Goal: Complete application form

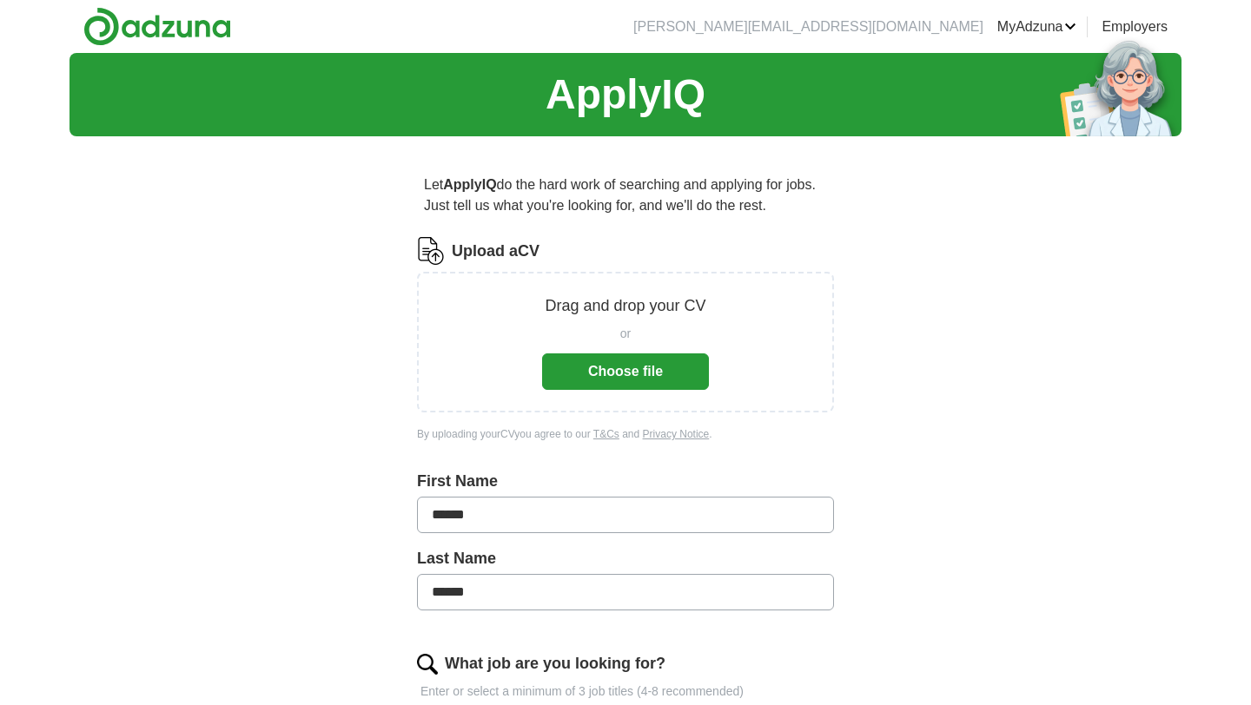
click at [658, 379] on button "Choose file" at bounding box center [625, 372] width 167 height 36
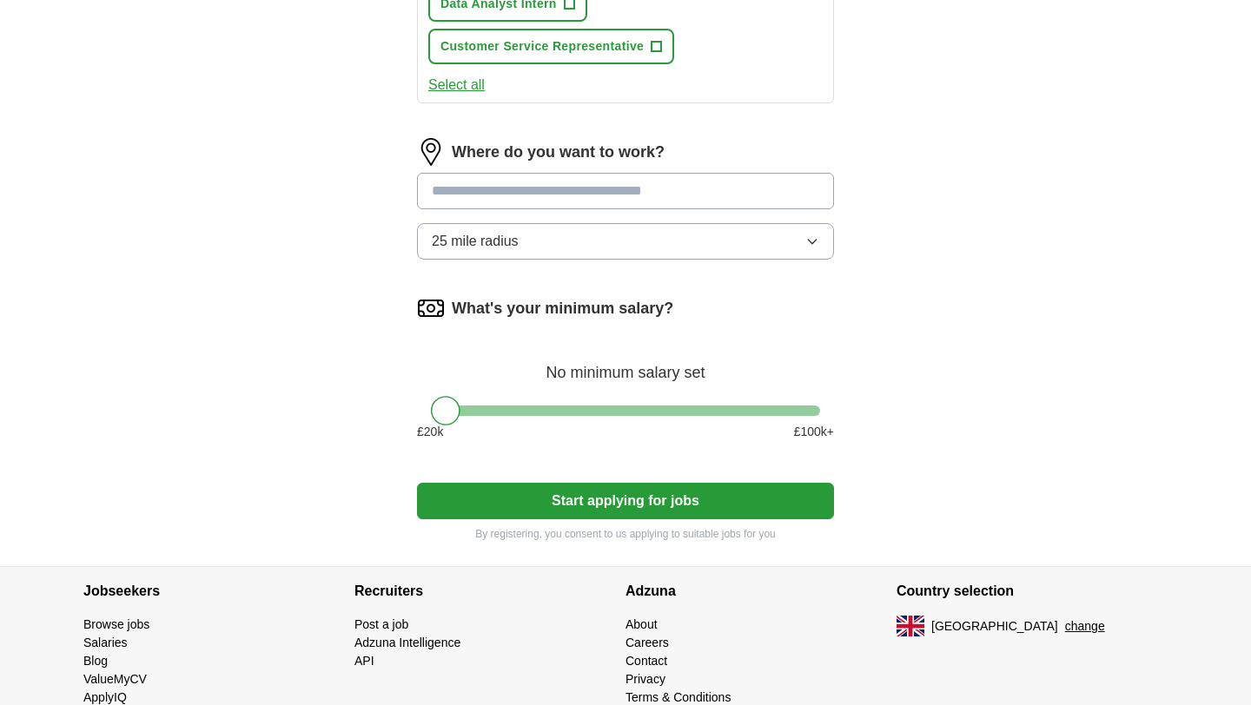
scroll to position [891, 0]
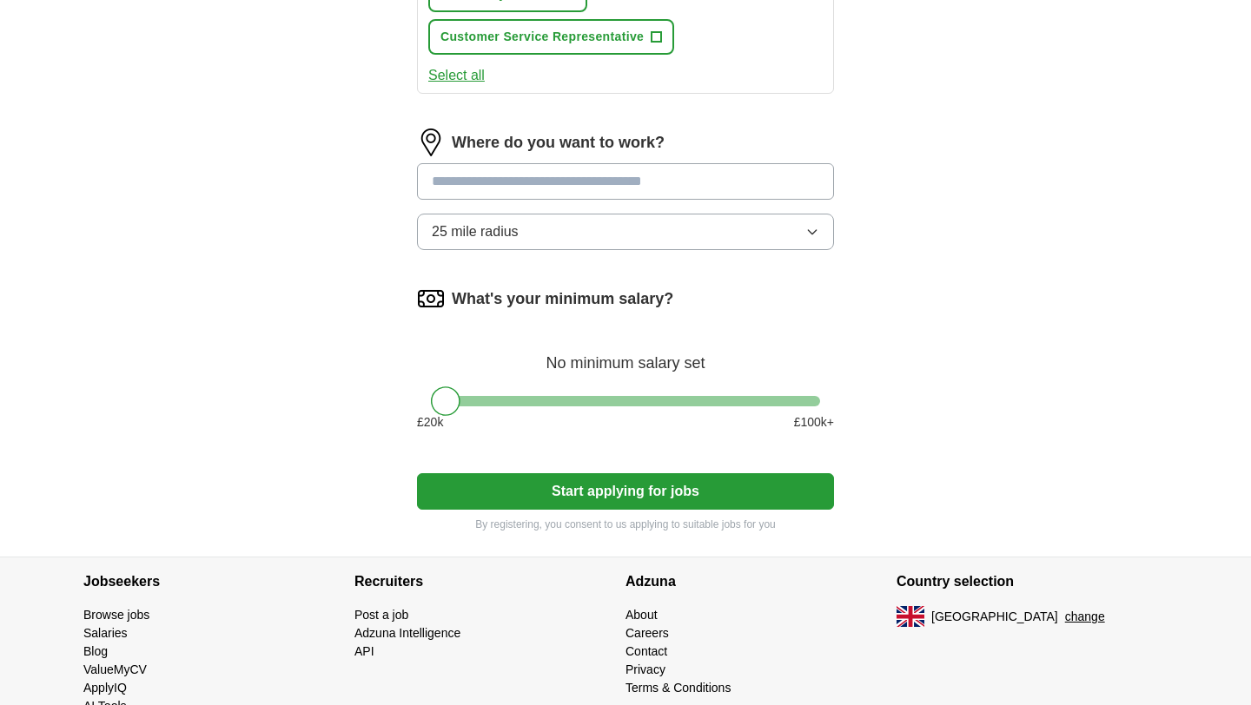
click at [754, 501] on button "Start applying for jobs" at bounding box center [625, 491] width 417 height 36
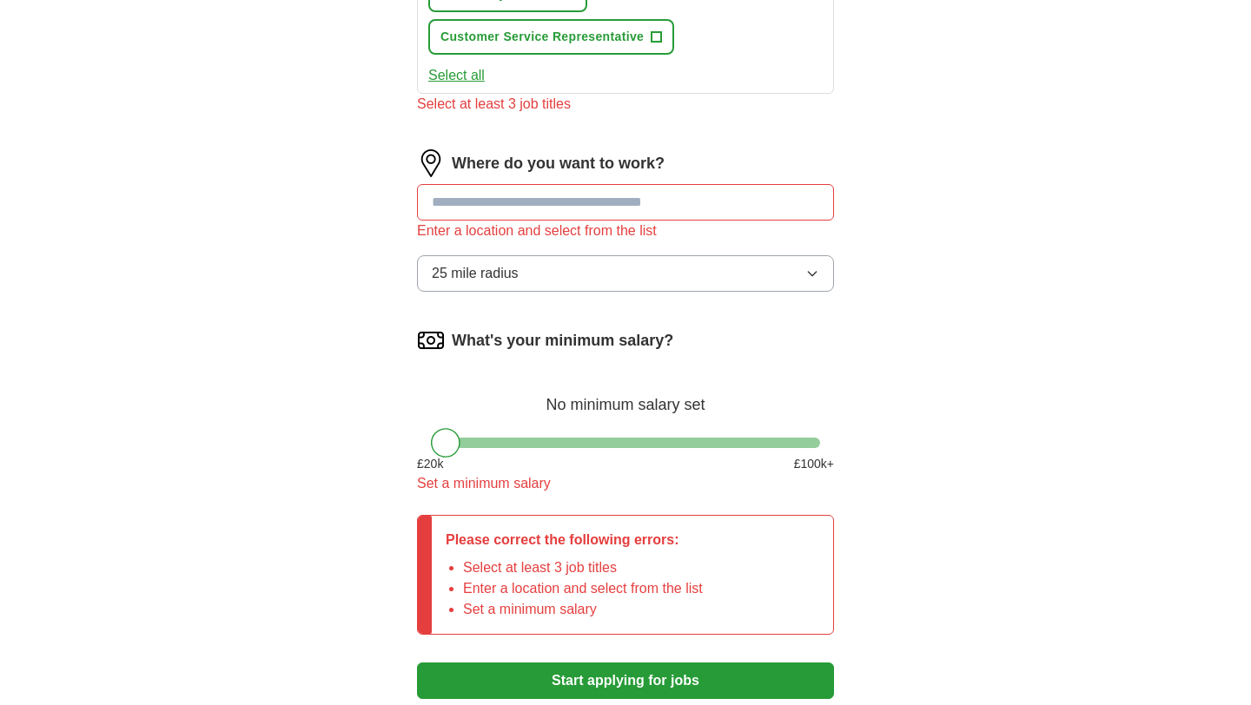
click at [561, 210] on input at bounding box center [625, 202] width 417 height 36
type input "***"
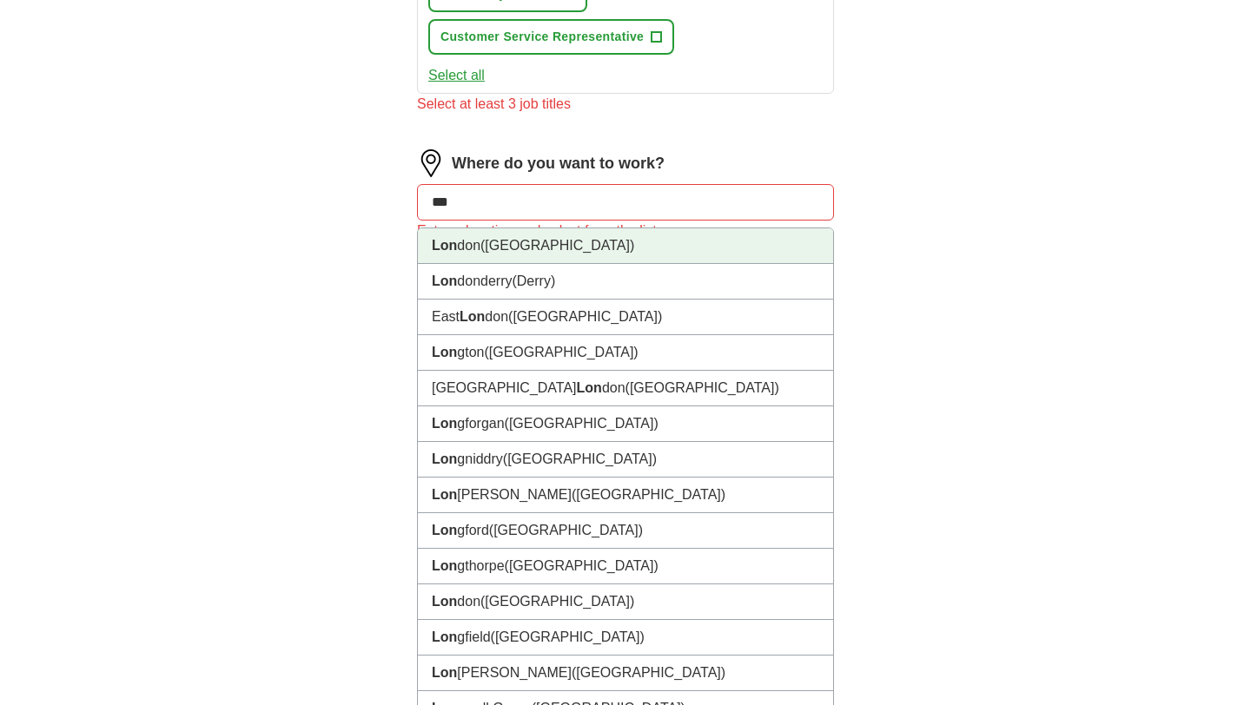
click at [534, 257] on li "Lon don ([GEOGRAPHIC_DATA])" at bounding box center [625, 246] width 415 height 36
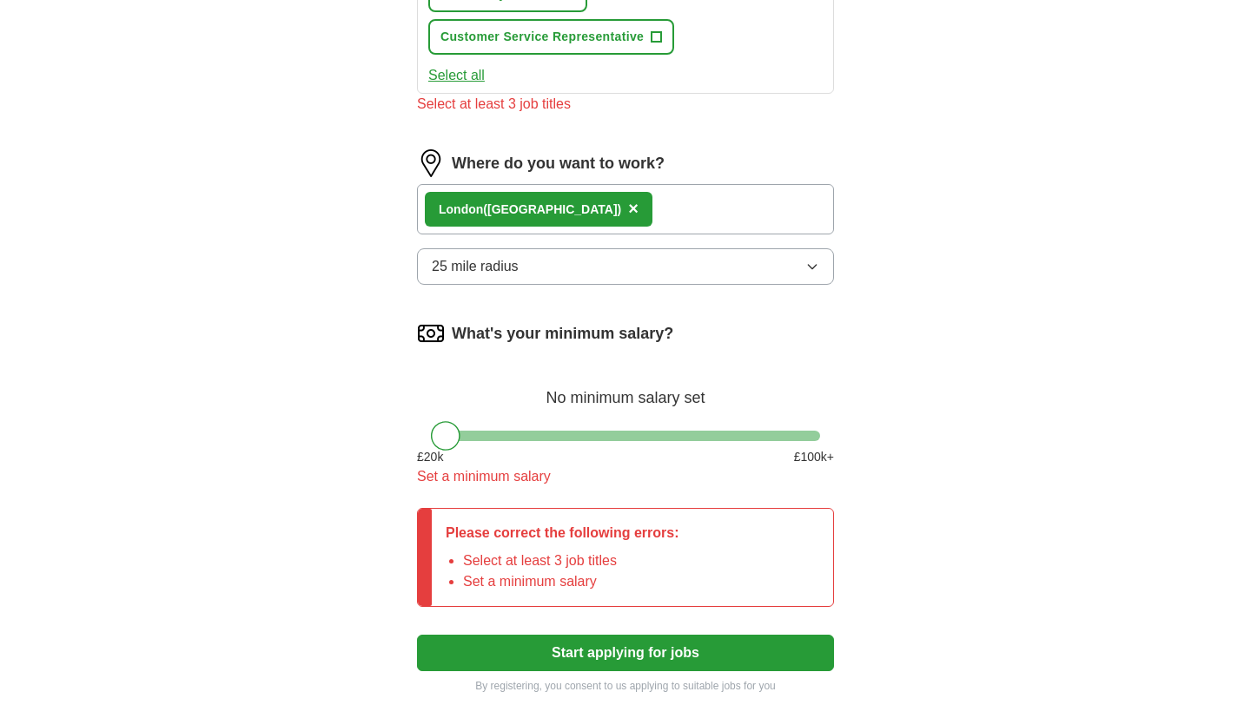
click at [558, 272] on button "25 mile radius" at bounding box center [625, 266] width 417 height 36
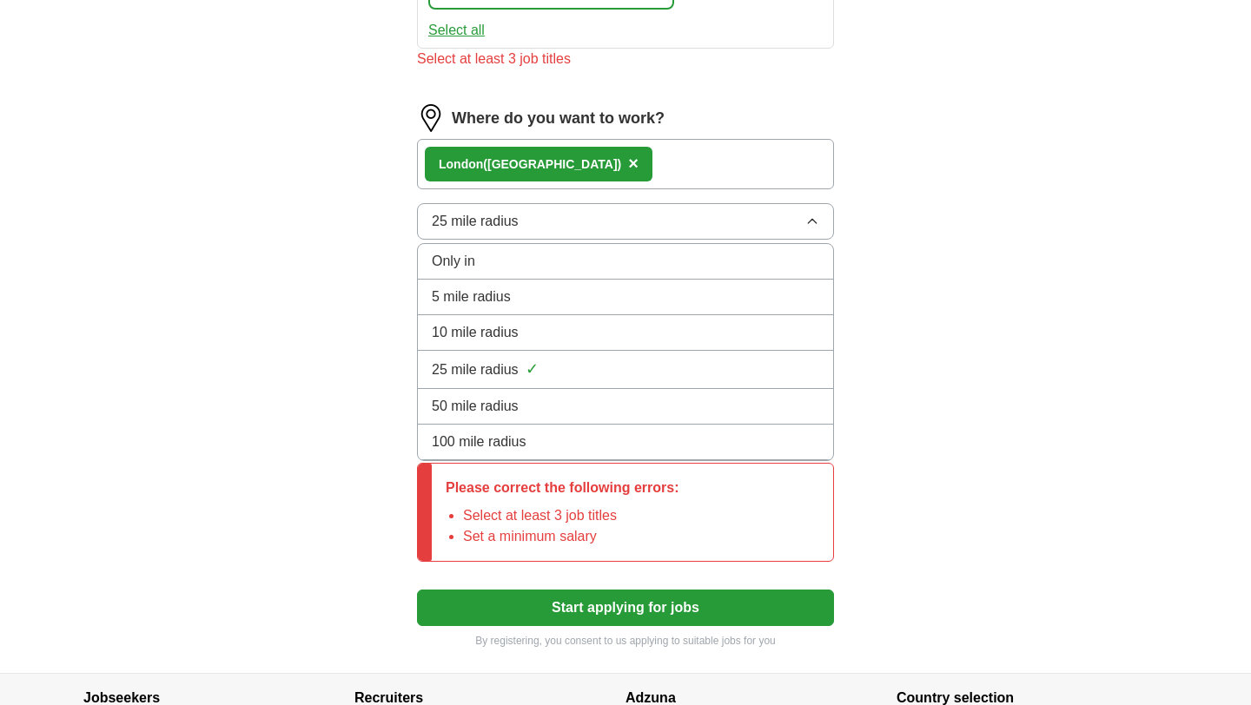
scroll to position [939, 0]
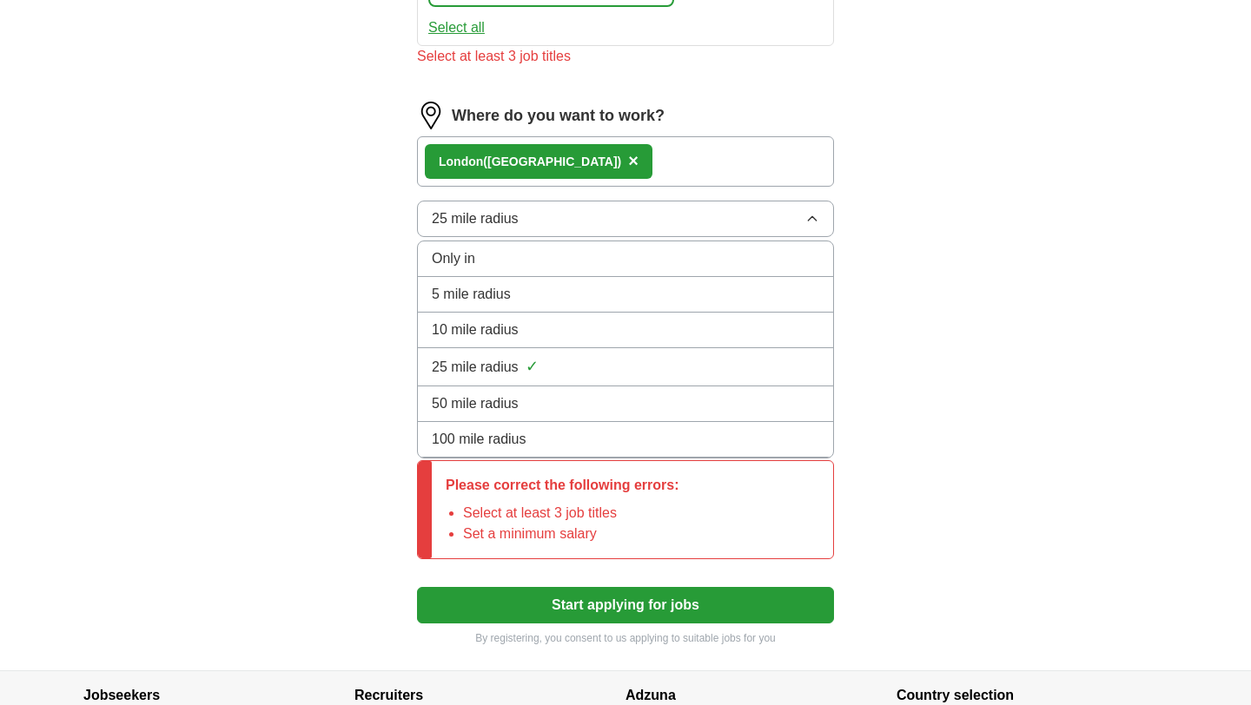
click at [535, 444] on div "100 mile radius" at bounding box center [625, 439] width 387 height 21
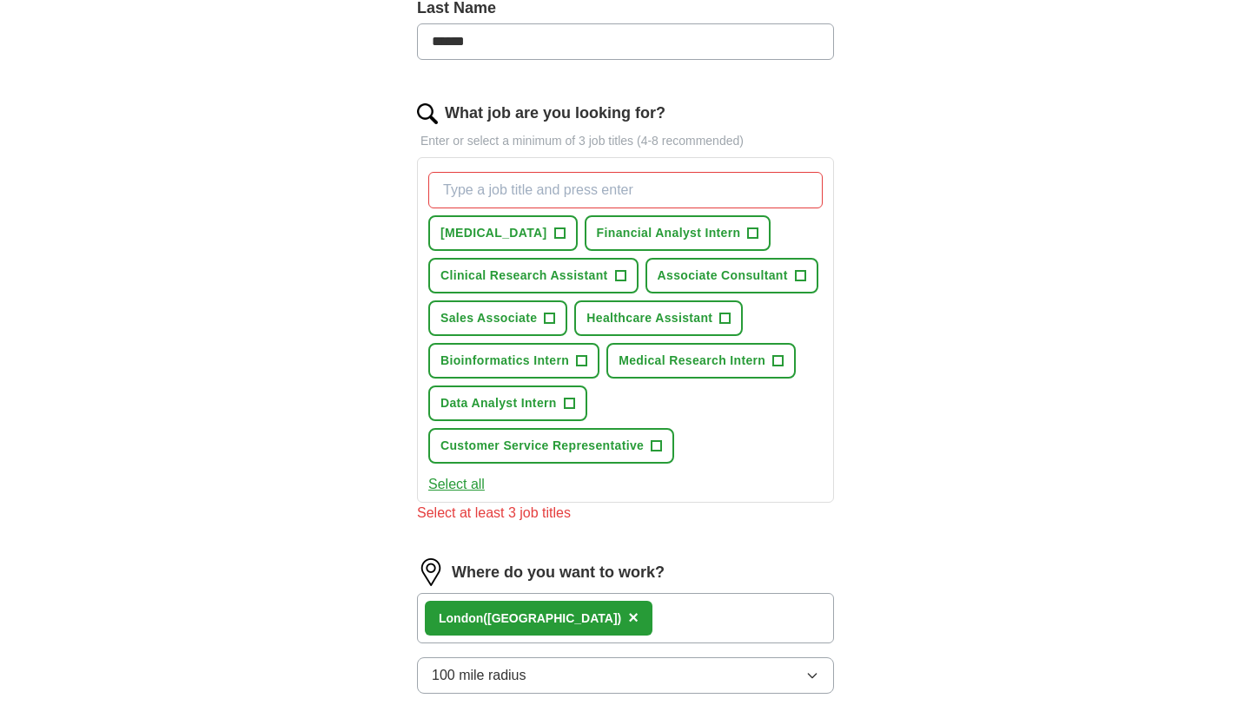
scroll to position [466, 0]
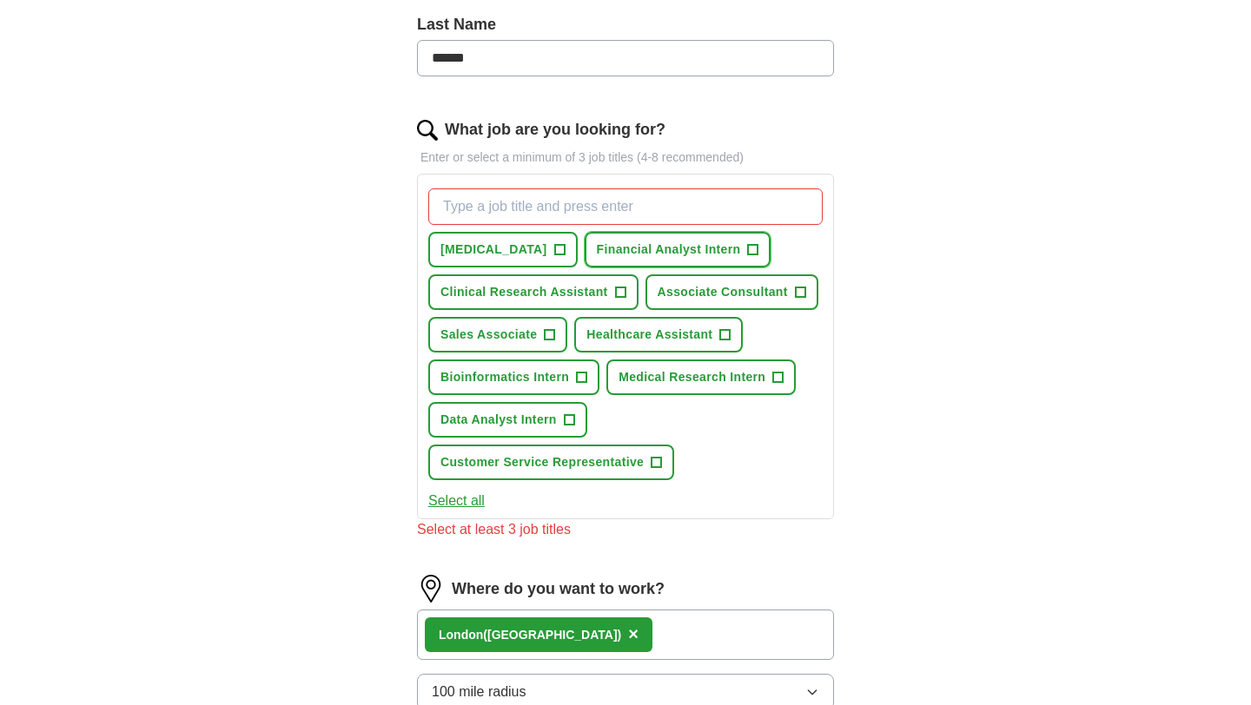
click at [758, 248] on span "+" at bounding box center [753, 250] width 10 height 14
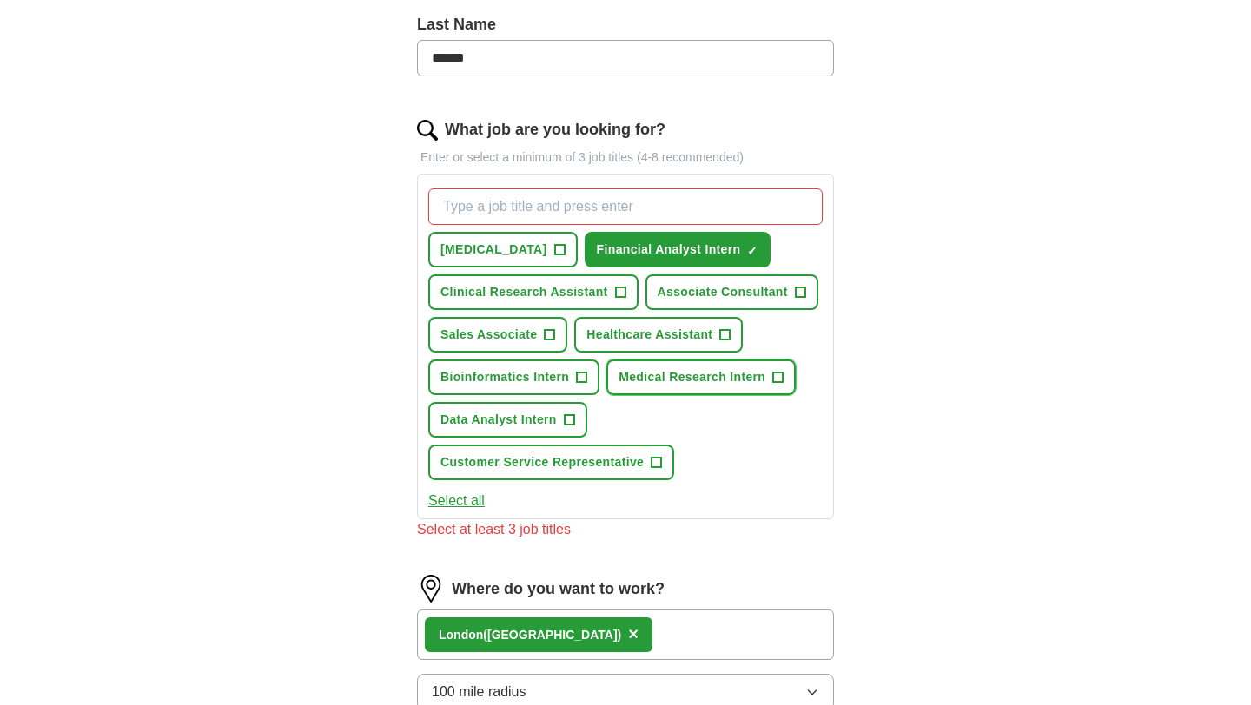
click at [784, 376] on span "+" at bounding box center [777, 377] width 11 height 11
click at [573, 420] on span "+" at bounding box center [569, 421] width 10 height 14
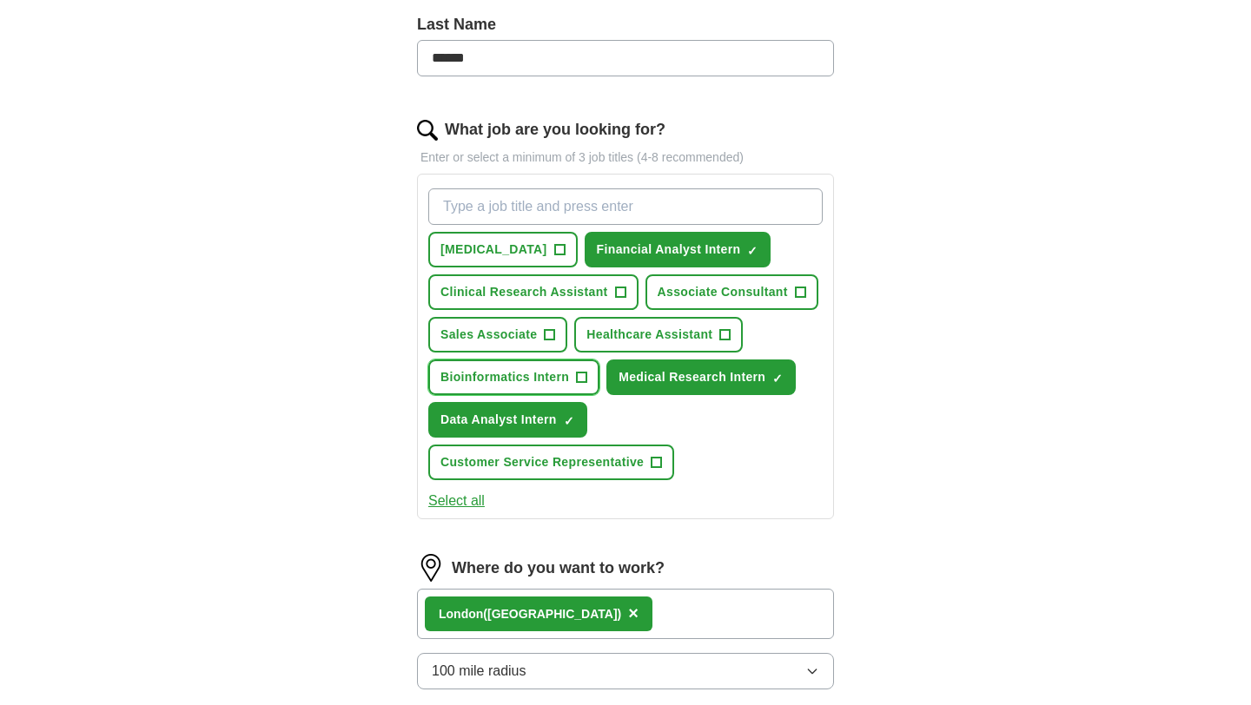
click at [579, 381] on span "+" at bounding box center [582, 378] width 10 height 14
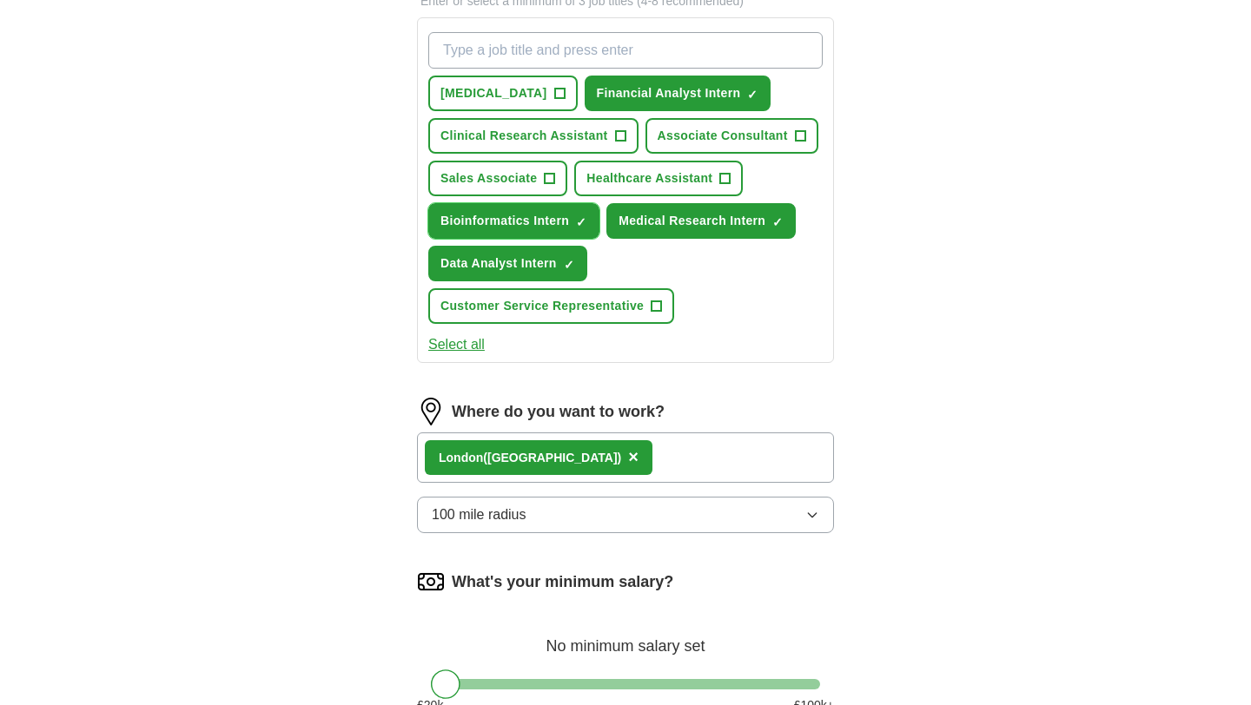
scroll to position [963, 0]
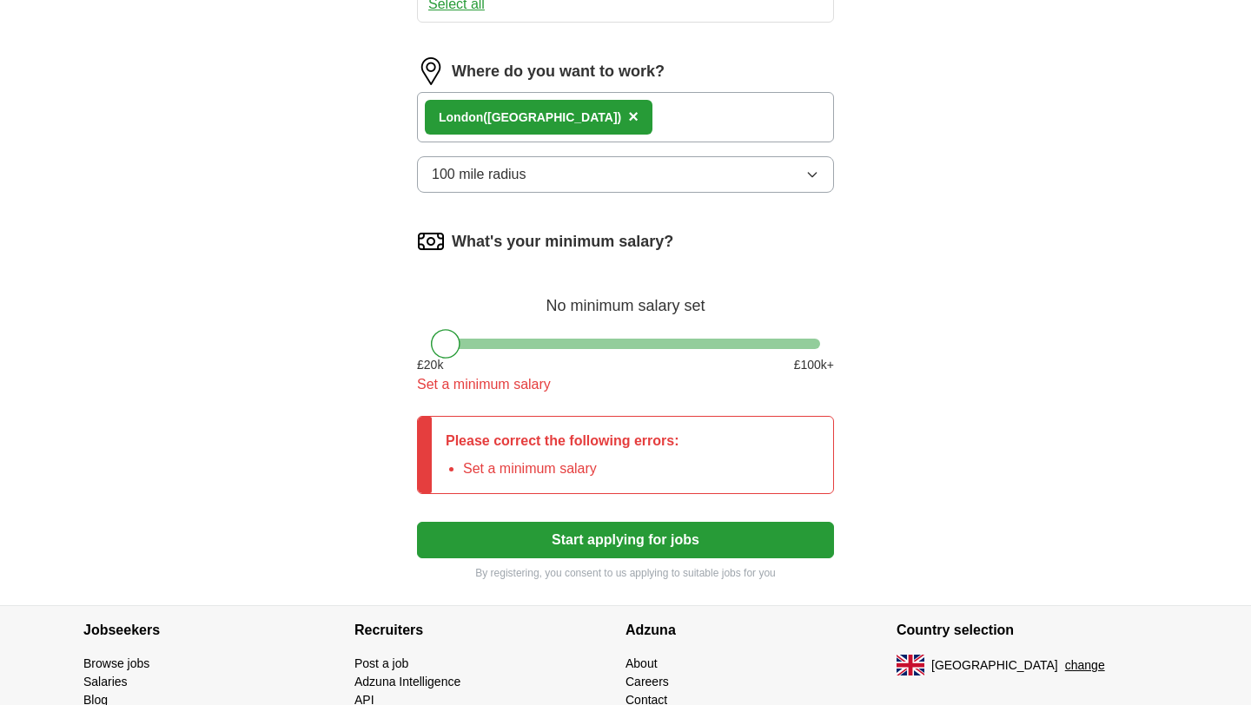
click at [577, 533] on button "Start applying for jobs" at bounding box center [625, 540] width 417 height 36
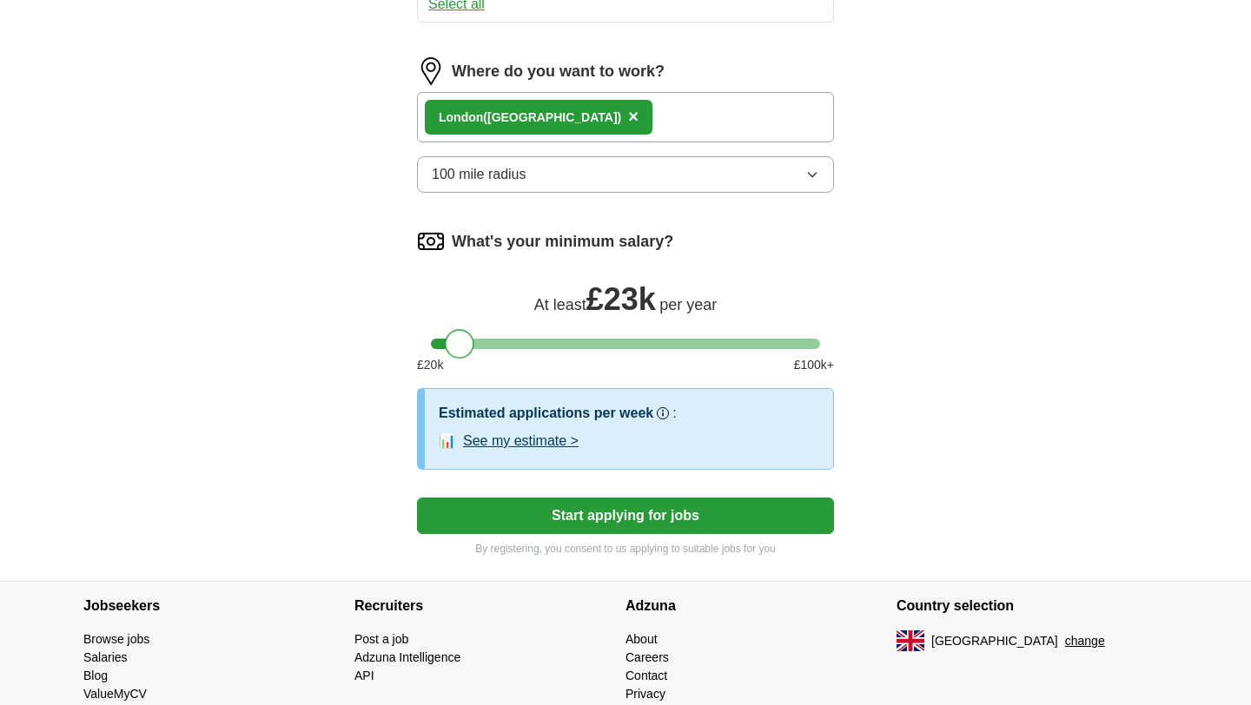
drag, startPoint x: 448, startPoint y: 348, endPoint x: 463, endPoint y: 348, distance: 14.8
click at [463, 348] on div at bounding box center [460, 344] width 30 height 30
click at [556, 441] on button "See my estimate >" at bounding box center [521, 441] width 116 height 21
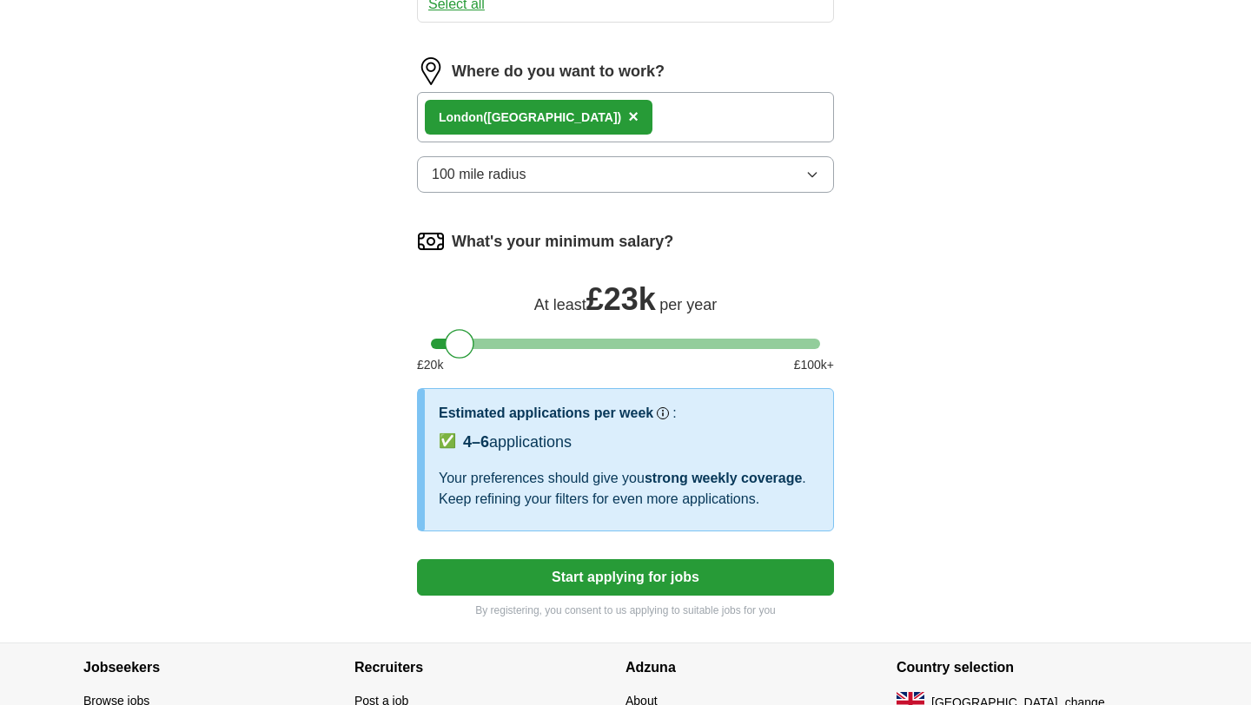
click at [616, 569] on button "Start applying for jobs" at bounding box center [625, 578] width 417 height 36
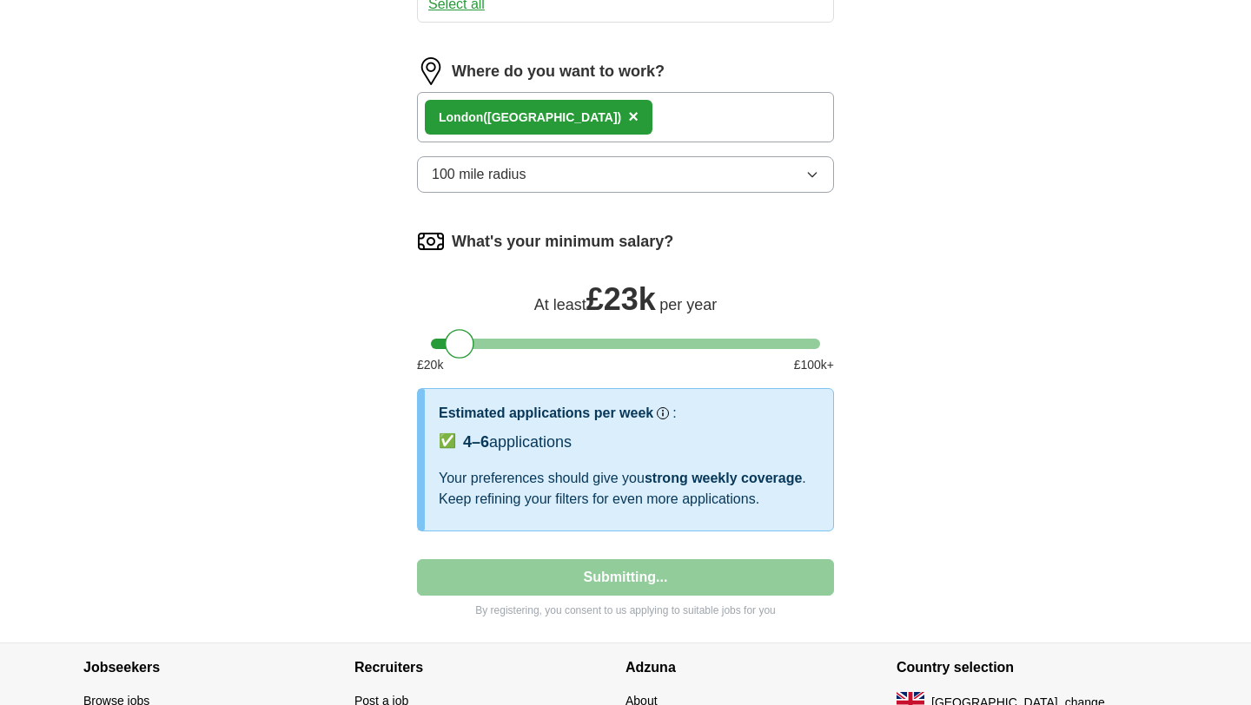
select select "**"
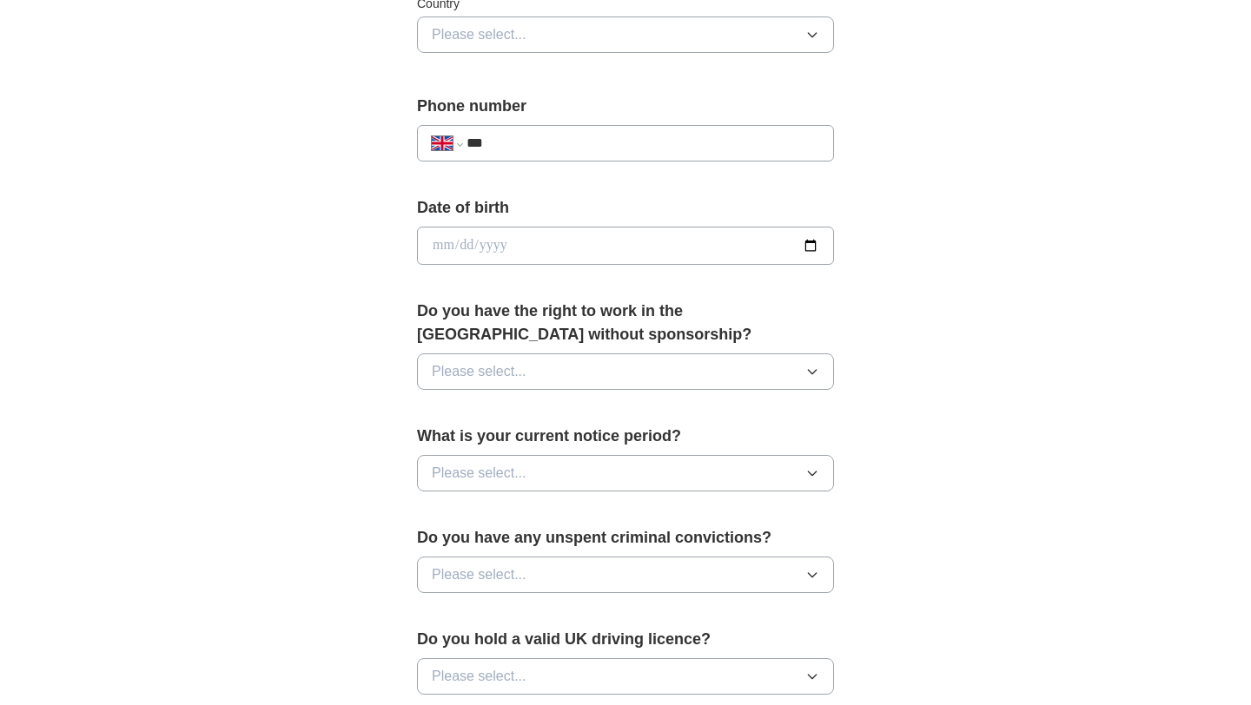
scroll to position [956, 0]
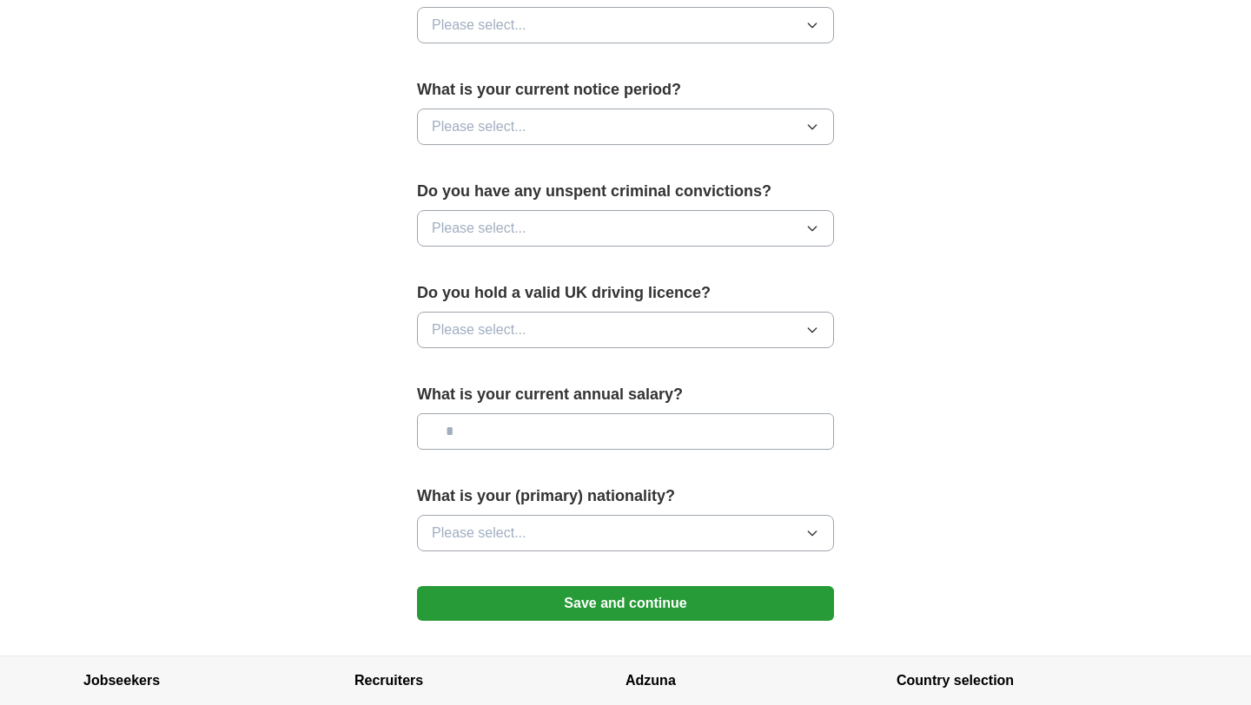
click at [610, 453] on div "What is your current annual salary?" at bounding box center [625, 423] width 417 height 81
click at [608, 442] on input "text" at bounding box center [625, 432] width 417 height 36
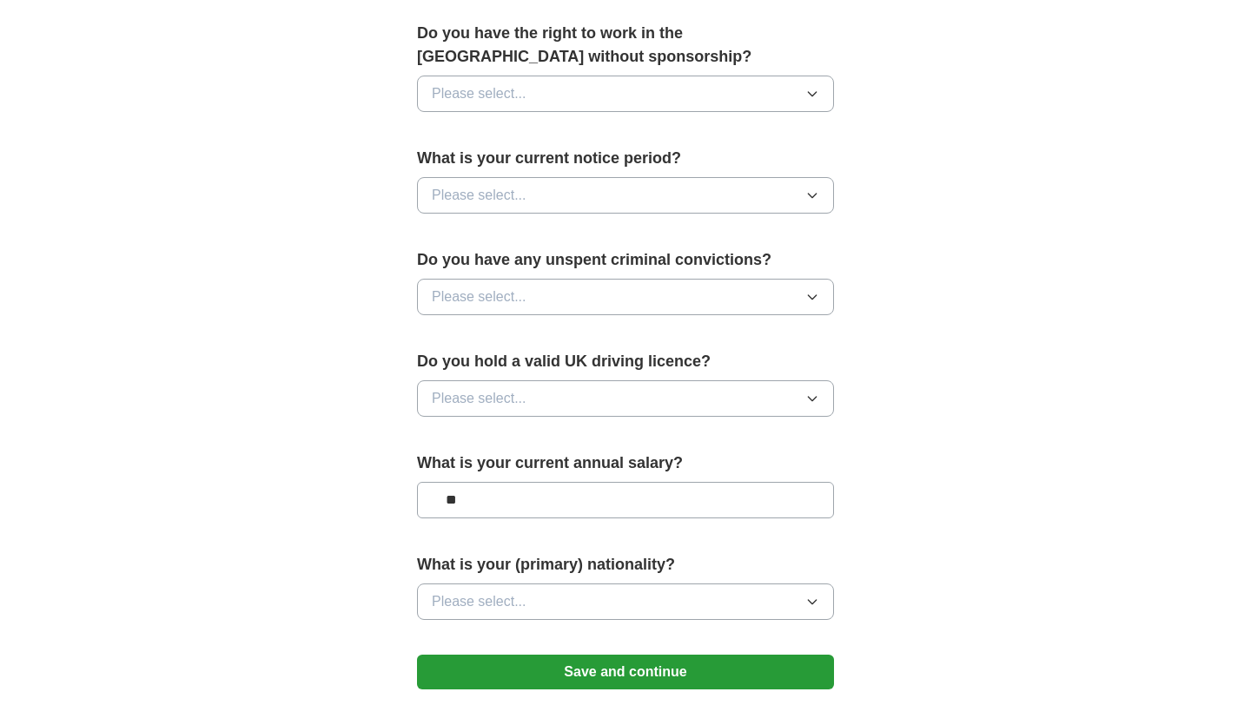
scroll to position [877, 0]
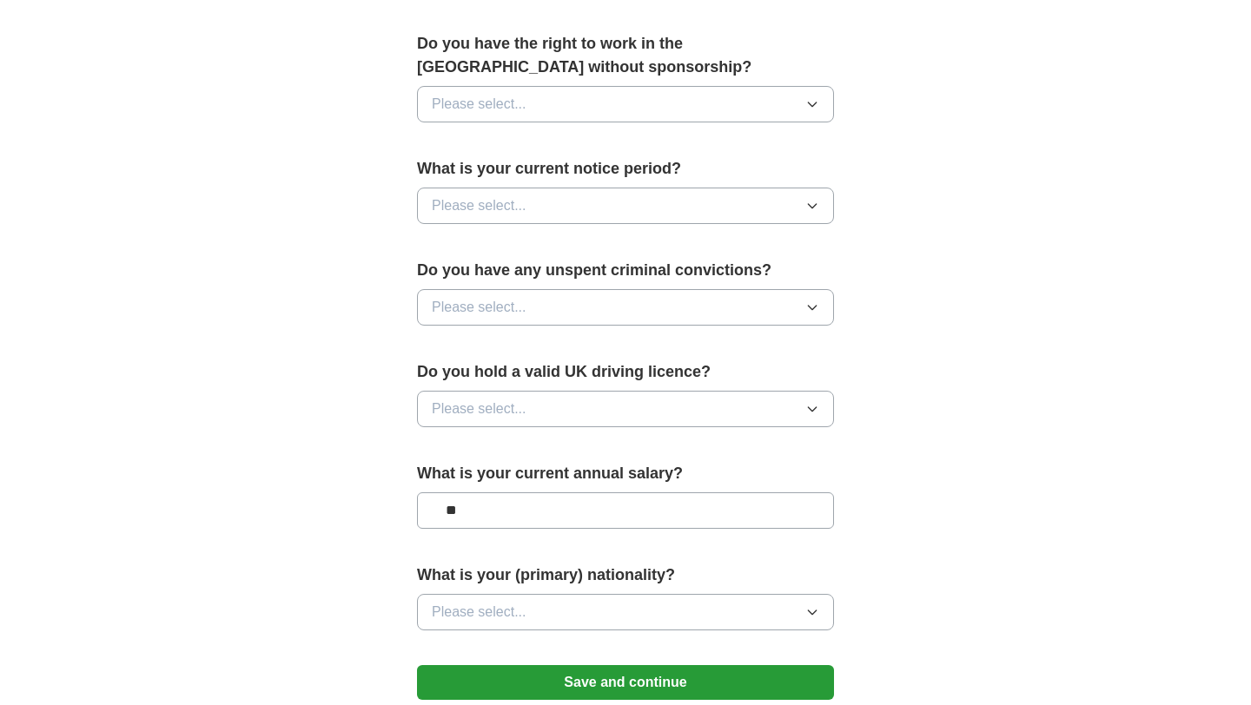
type input "**"
click at [570, 403] on button "Please select..." at bounding box center [625, 409] width 417 height 36
click at [540, 455] on div "Yes" at bounding box center [625, 449] width 387 height 21
click at [545, 324] on button "Please select..." at bounding box center [625, 307] width 417 height 36
click at [522, 399] on li "No" at bounding box center [625, 384] width 415 height 36
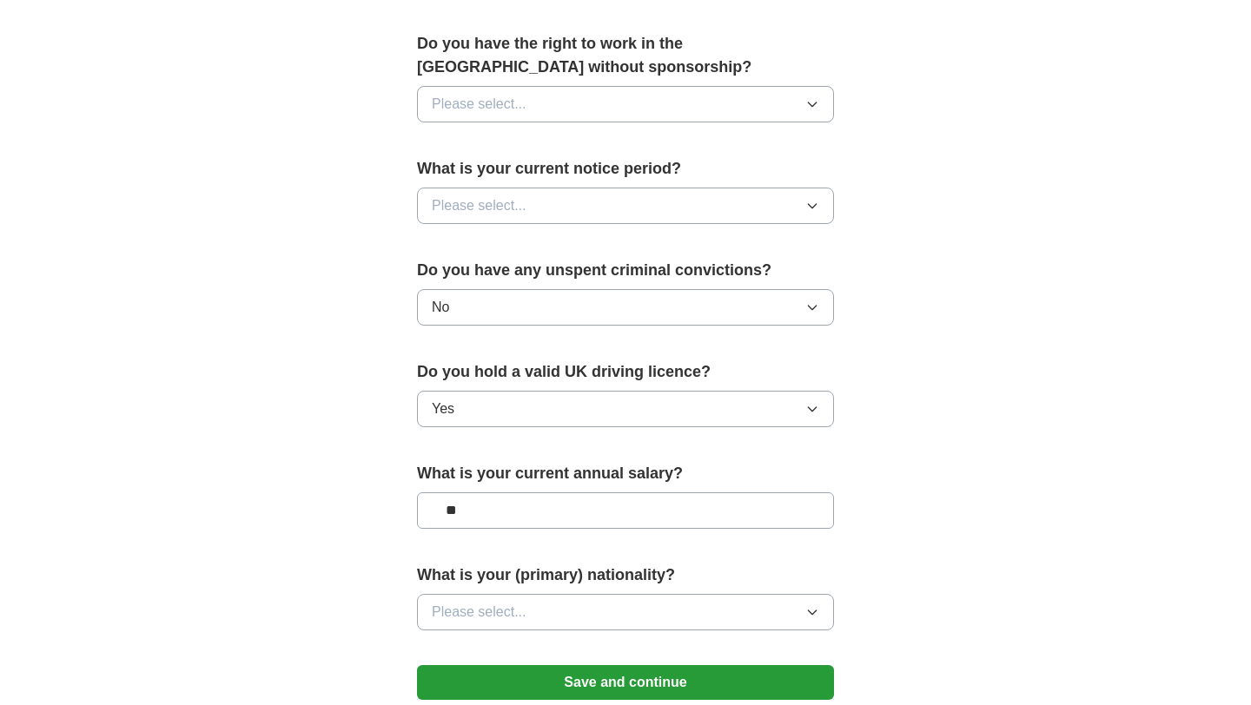
click at [592, 213] on button "Please select..." at bounding box center [625, 206] width 417 height 36
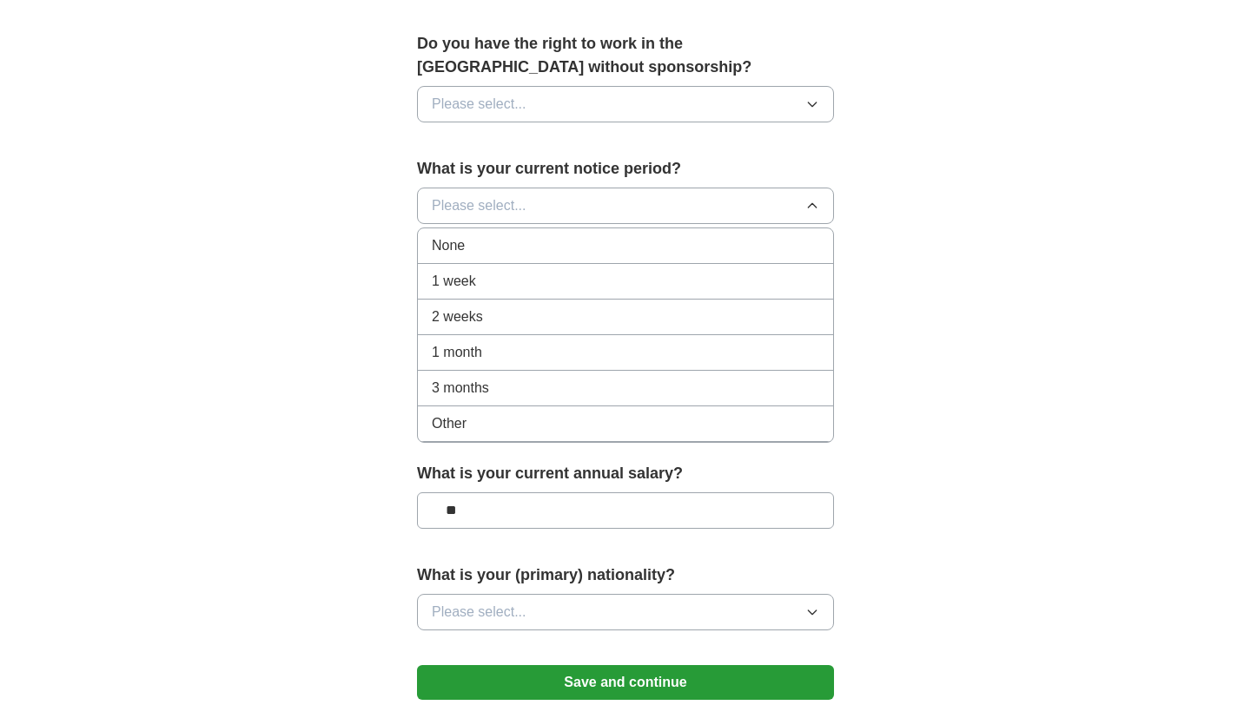
click at [560, 251] on div "None" at bounding box center [625, 245] width 387 height 21
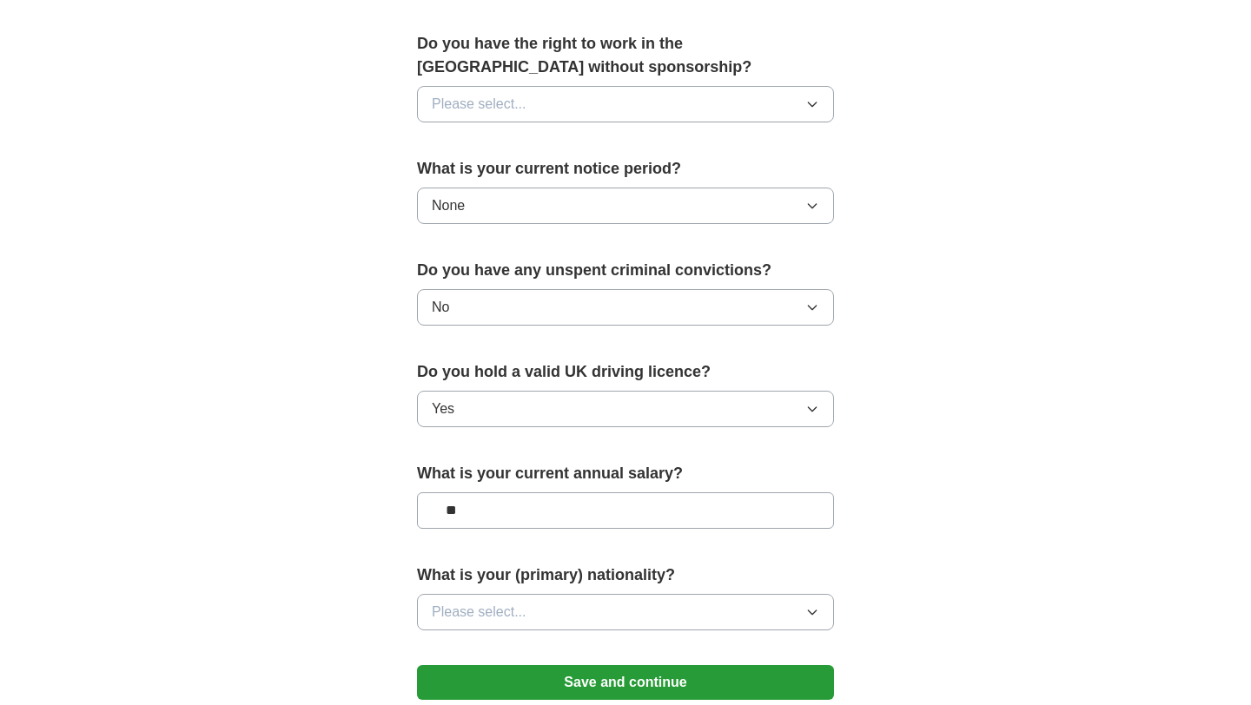
click at [566, 96] on button "Please select..." at bounding box center [625, 104] width 417 height 36
click at [541, 151] on div "Yes" at bounding box center [625, 144] width 387 height 21
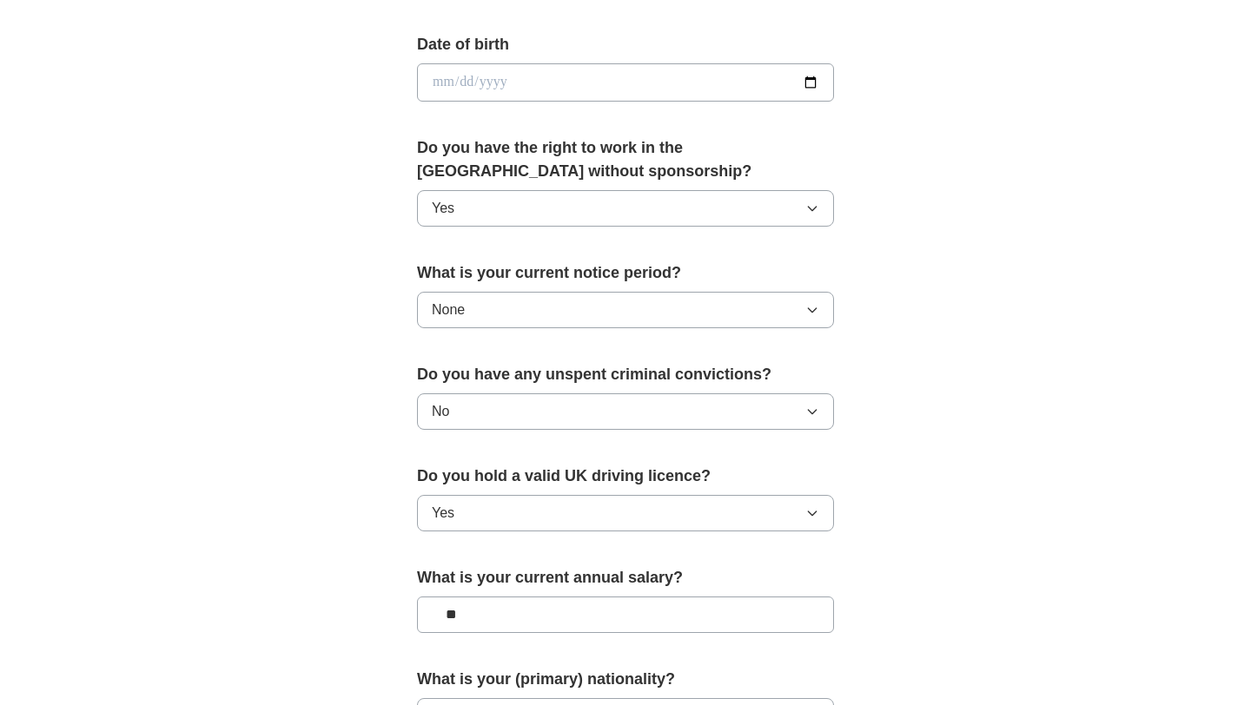
scroll to position [666, 0]
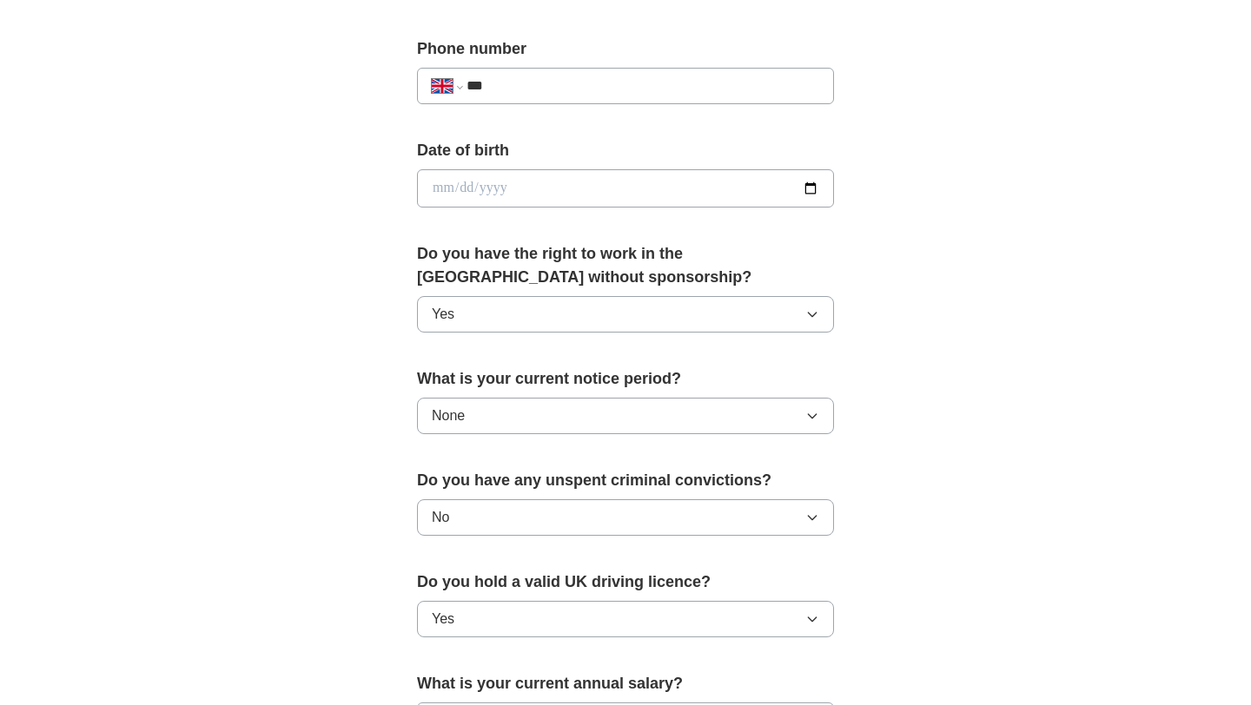
click at [536, 180] on input "date" at bounding box center [625, 188] width 417 height 38
click at [814, 189] on input "date" at bounding box center [625, 188] width 417 height 38
type input "**********"
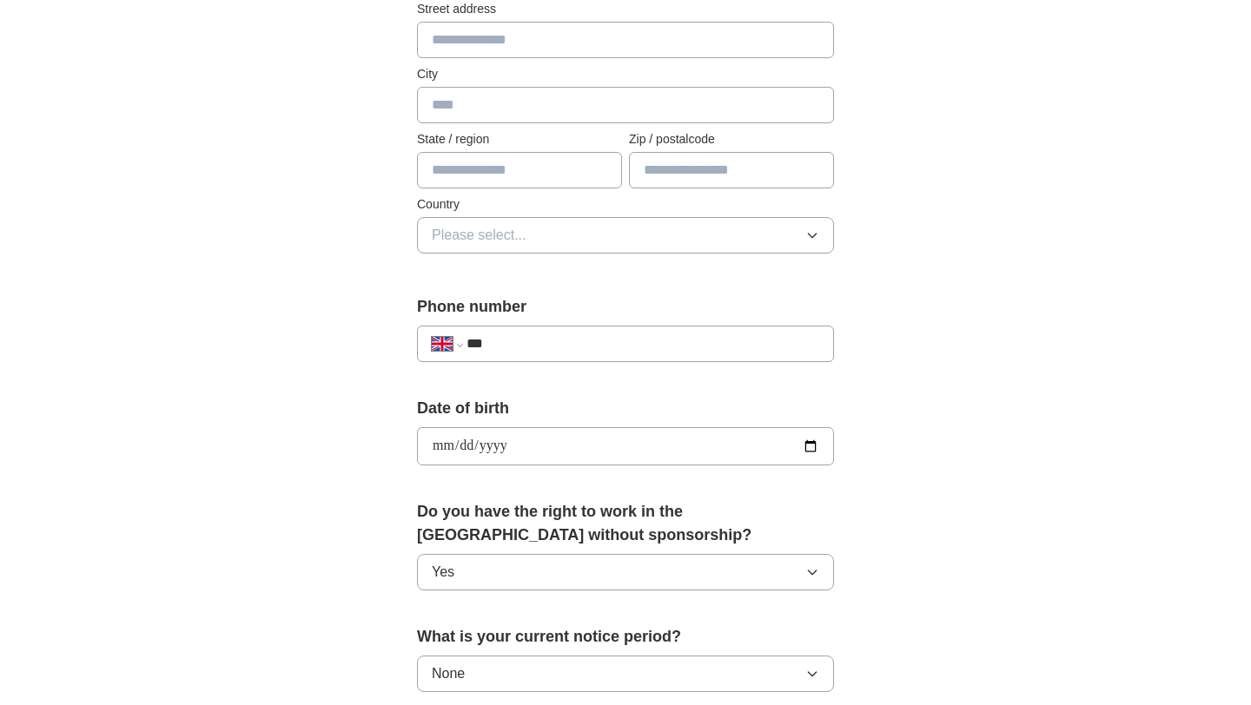
scroll to position [348, 0]
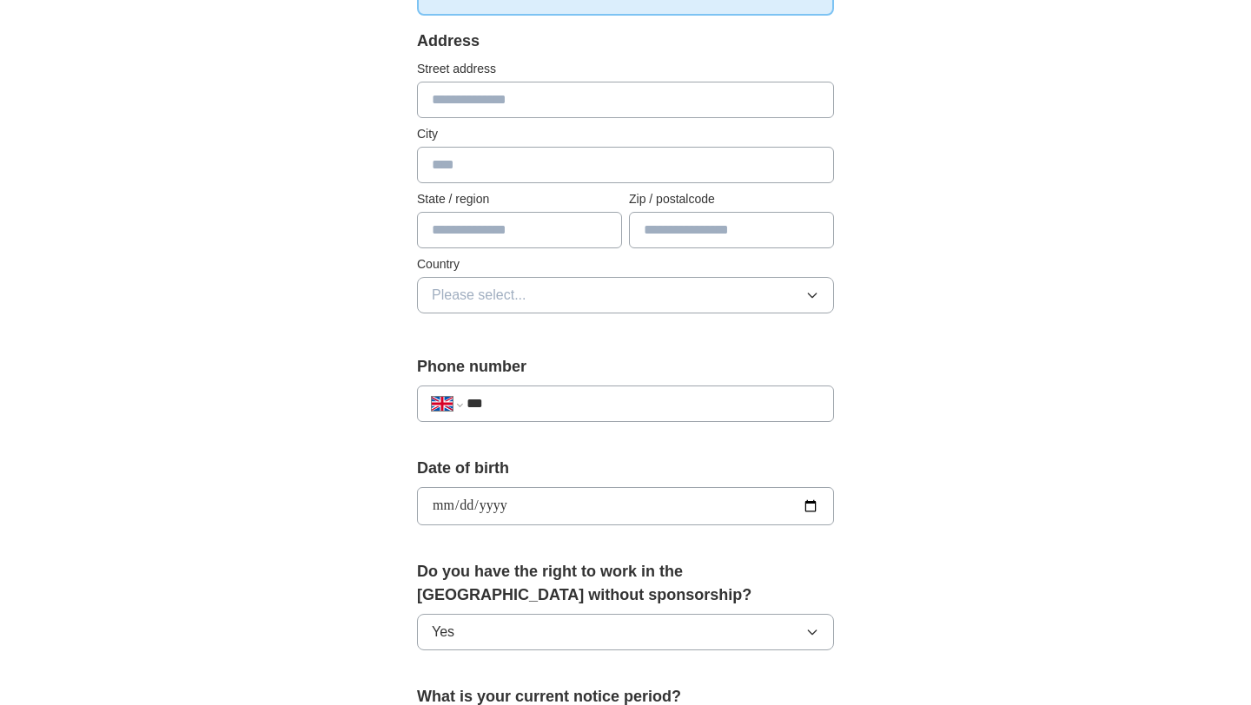
click at [552, 399] on input "***" at bounding box center [643, 404] width 353 height 21
type input "**********"
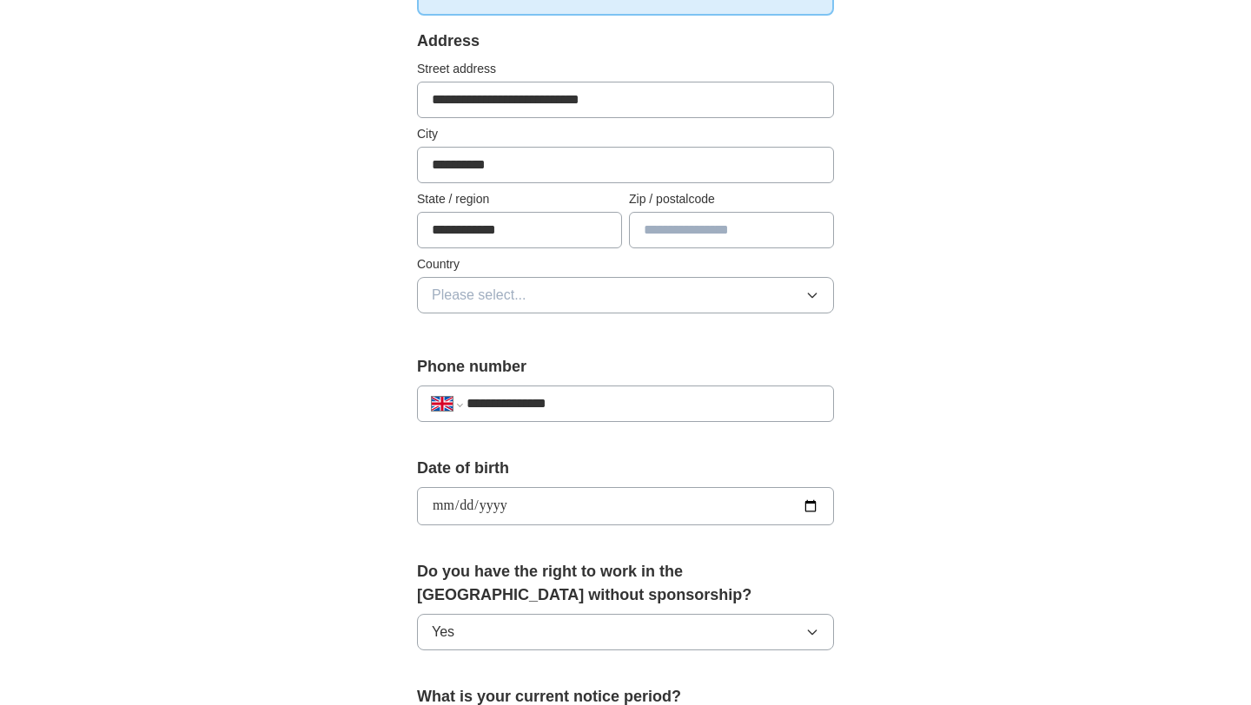
type input "********"
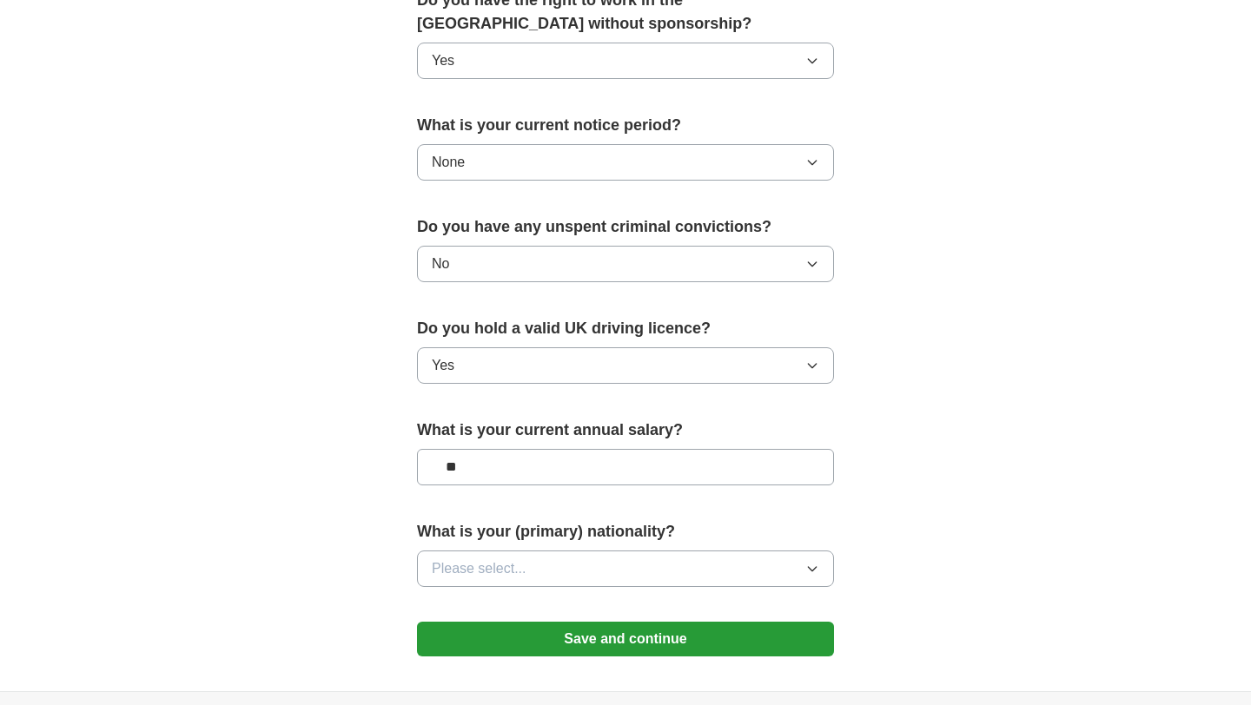
scroll to position [1100, 0]
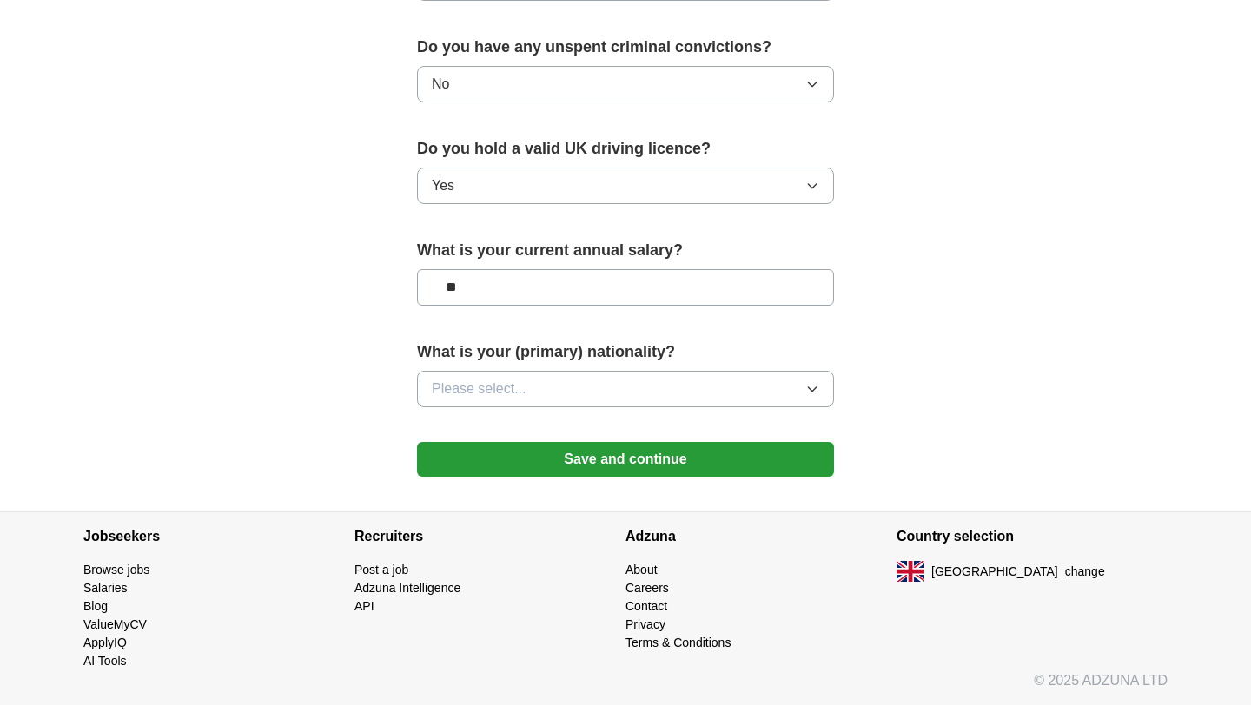
click at [573, 389] on button "Please select..." at bounding box center [625, 389] width 417 height 36
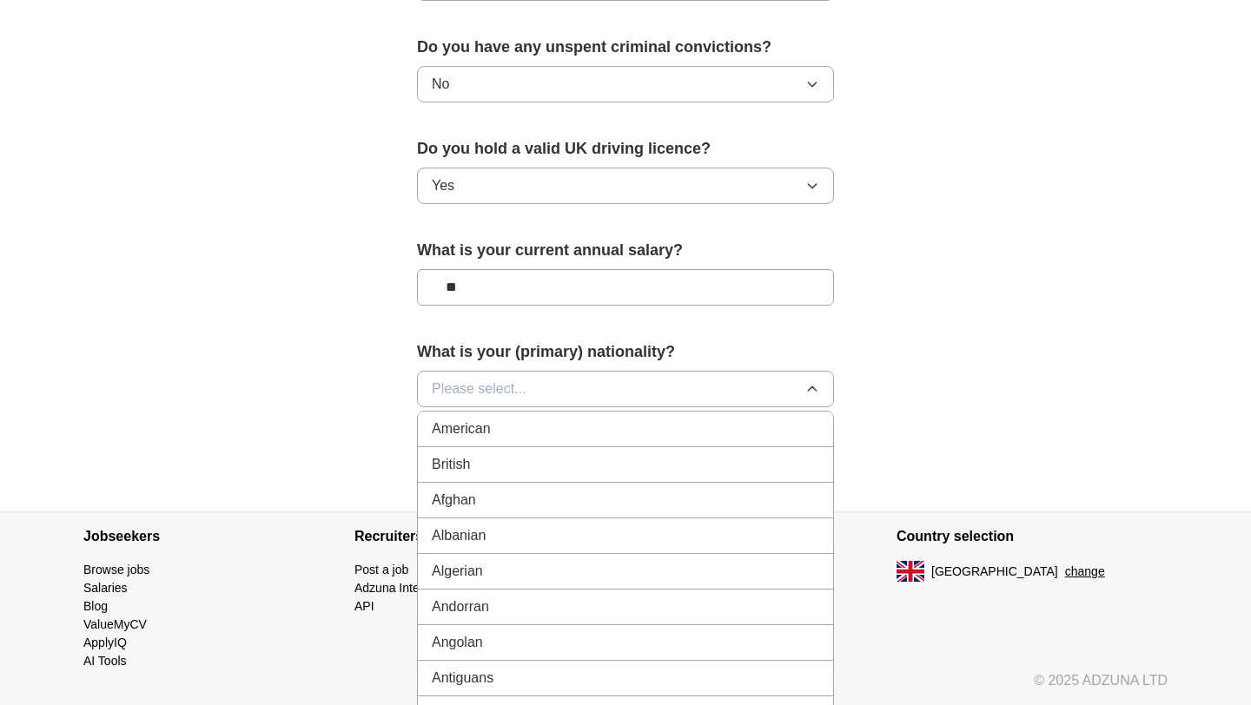
click at [533, 469] on div "British" at bounding box center [625, 464] width 387 height 21
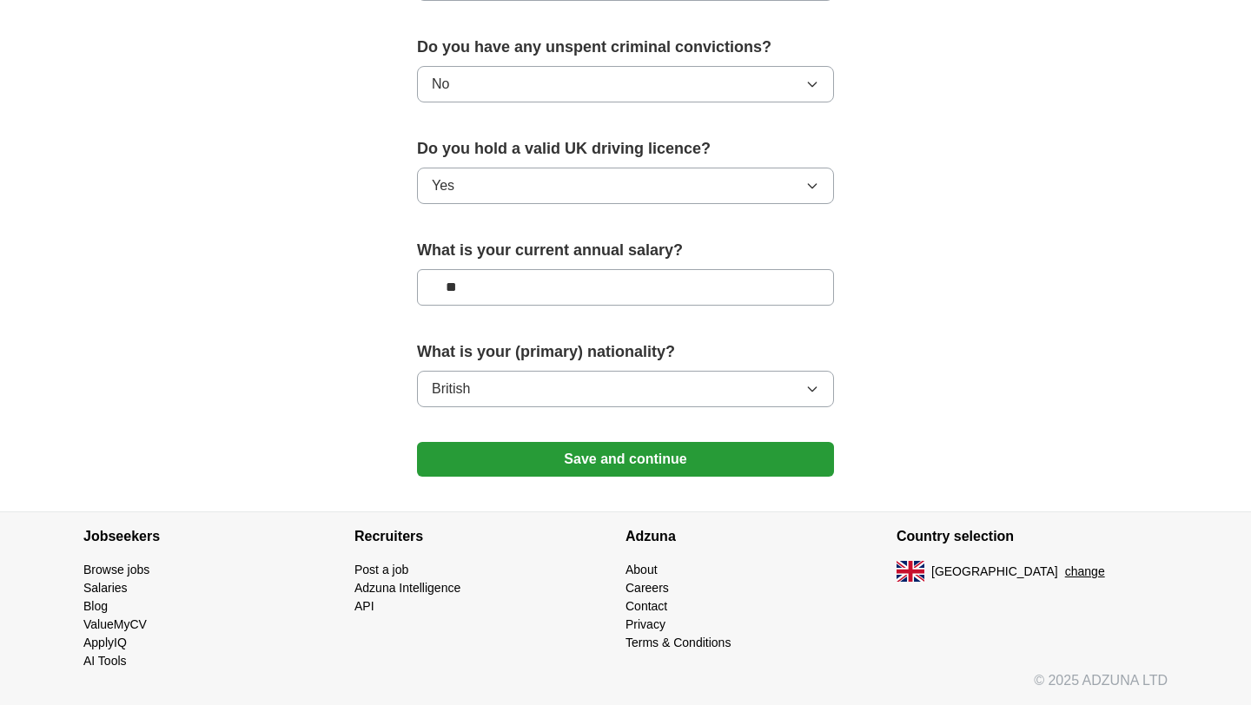
click at [574, 457] on button "Save and continue" at bounding box center [625, 459] width 417 height 35
